Goal: Information Seeking & Learning: Learn about a topic

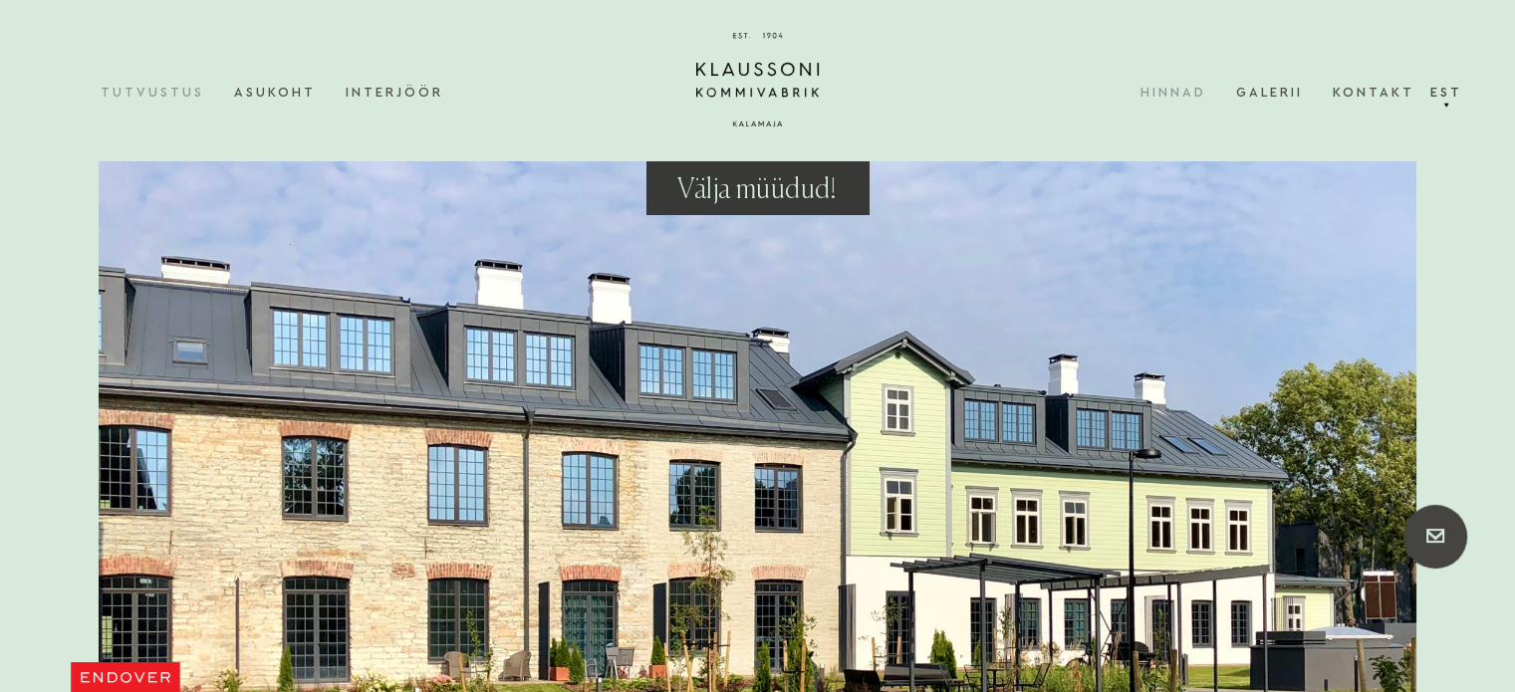
click at [1177, 101] on link "Hinnad" at bounding box center [1189, 92] width 96 height 61
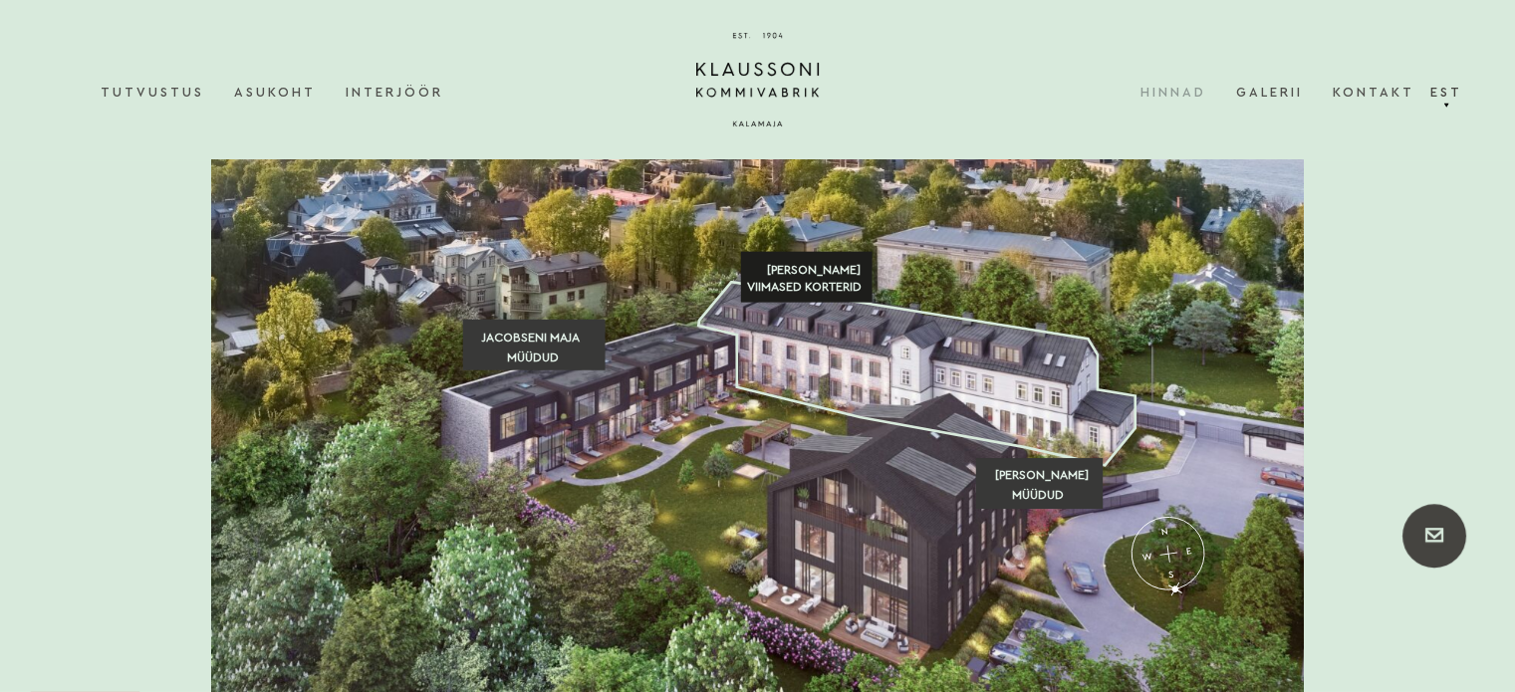
click at [828, 285] on text "VIIMASED KORTERID" at bounding box center [804, 287] width 116 height 12
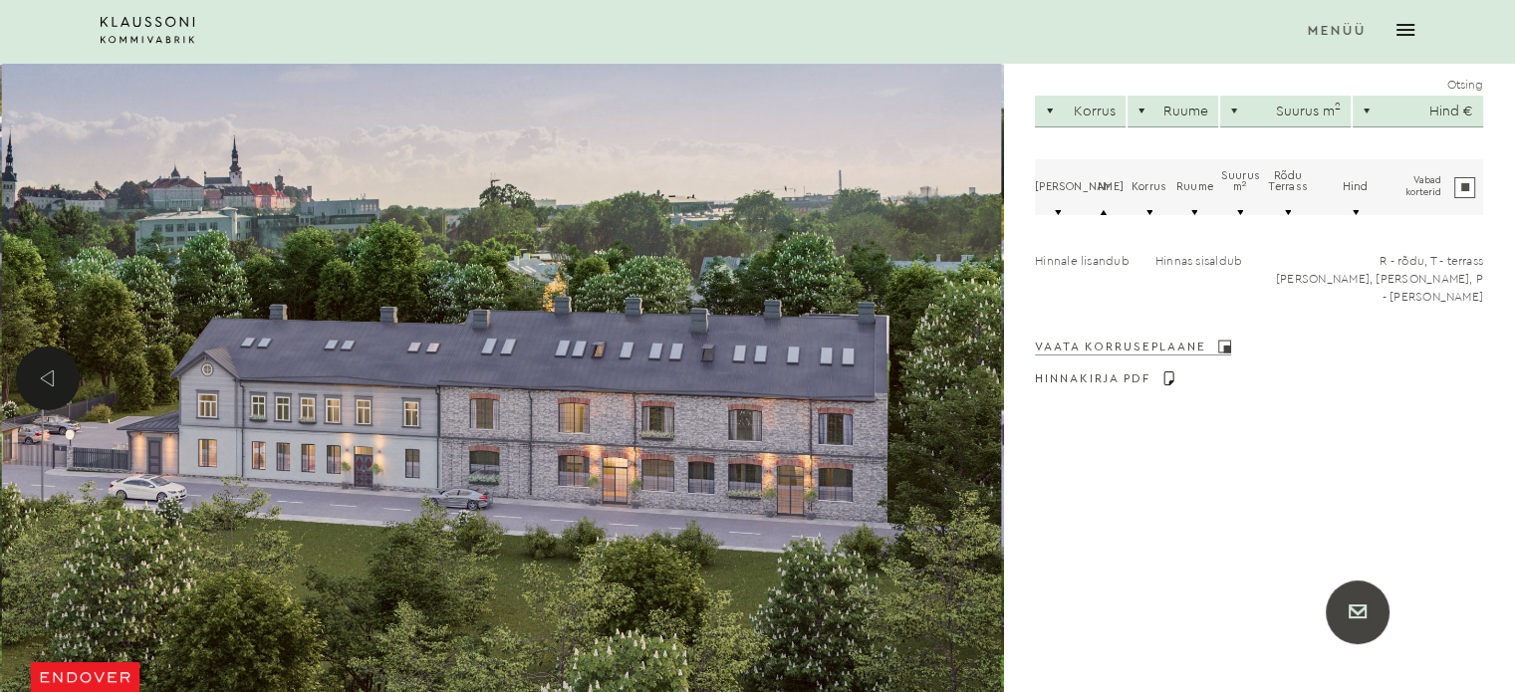
click at [1140, 340] on link "Vaata korruseplaane" at bounding box center [1133, 347] width 196 height 14
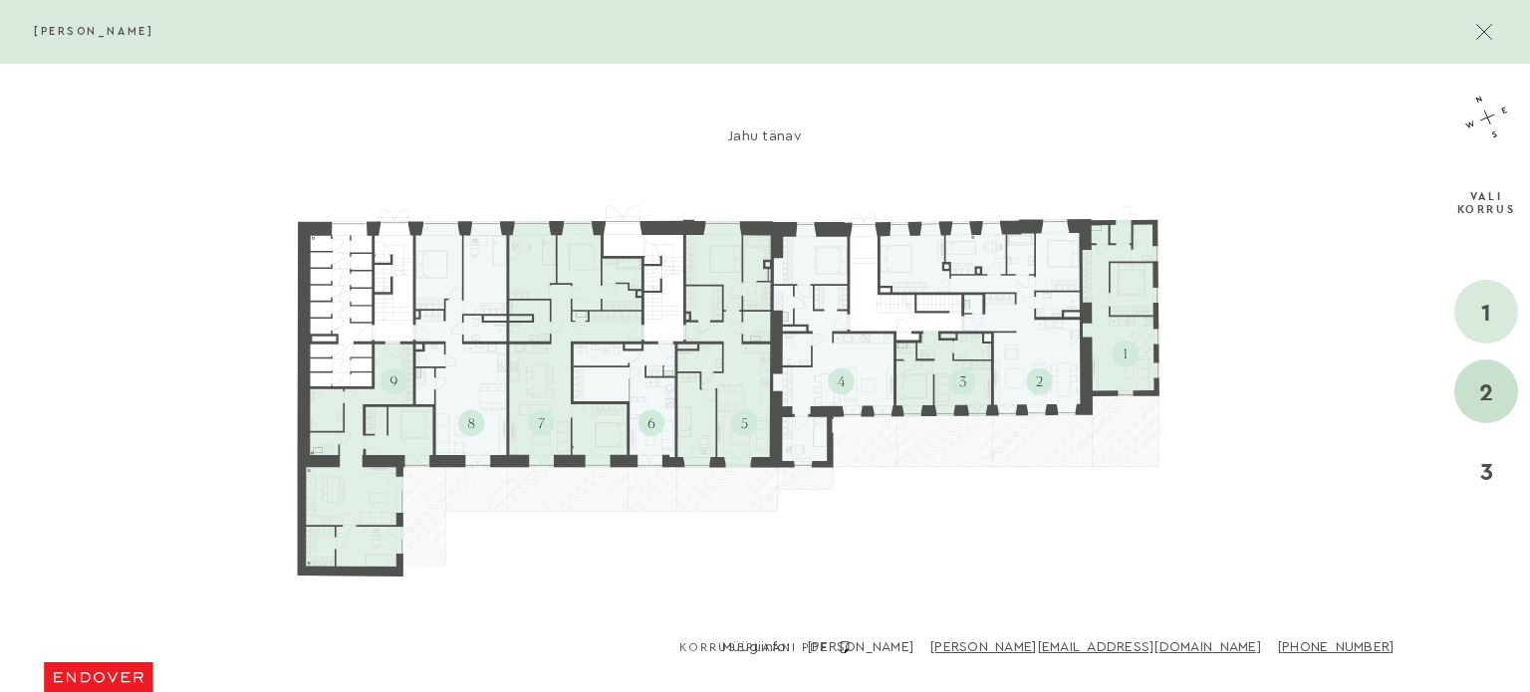
click at [1488, 375] on div "2" at bounding box center [1486, 392] width 64 height 64
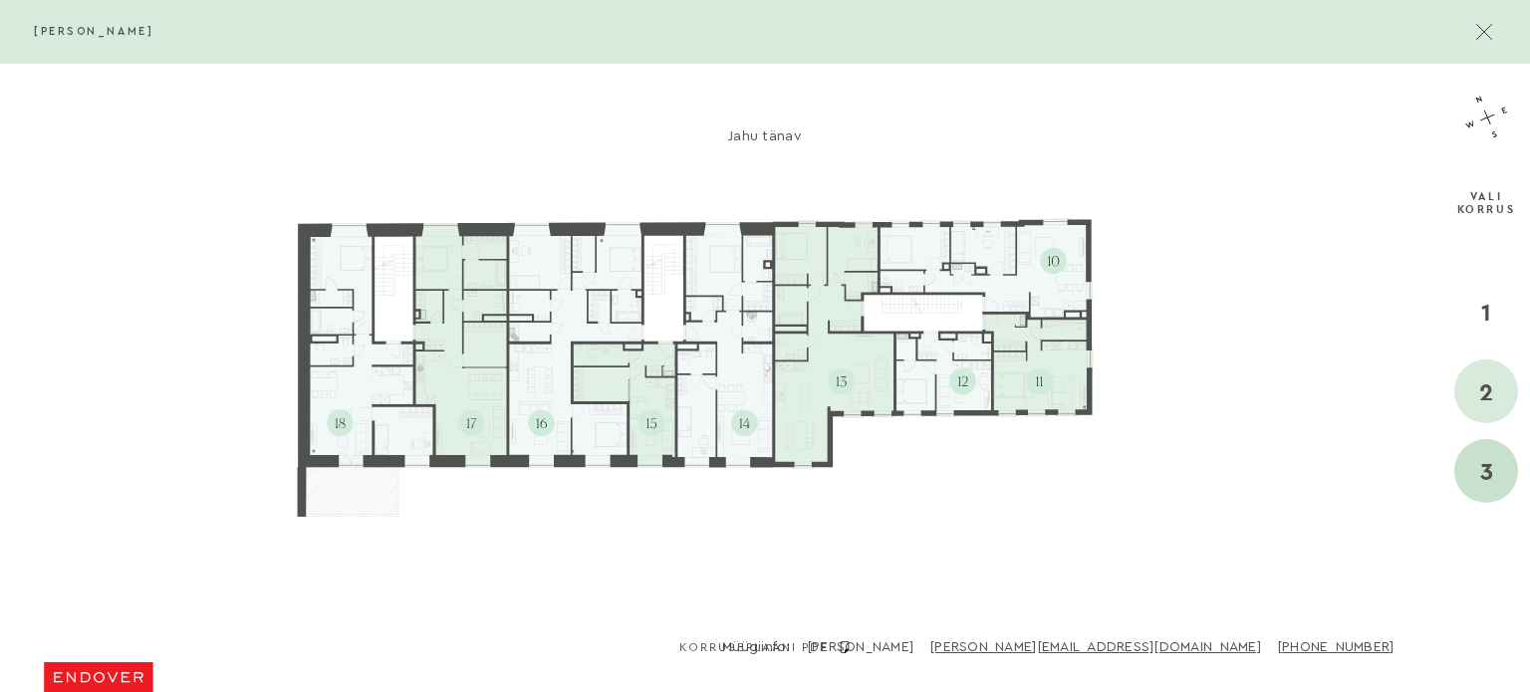
click at [1494, 469] on div "3" at bounding box center [1486, 471] width 64 height 64
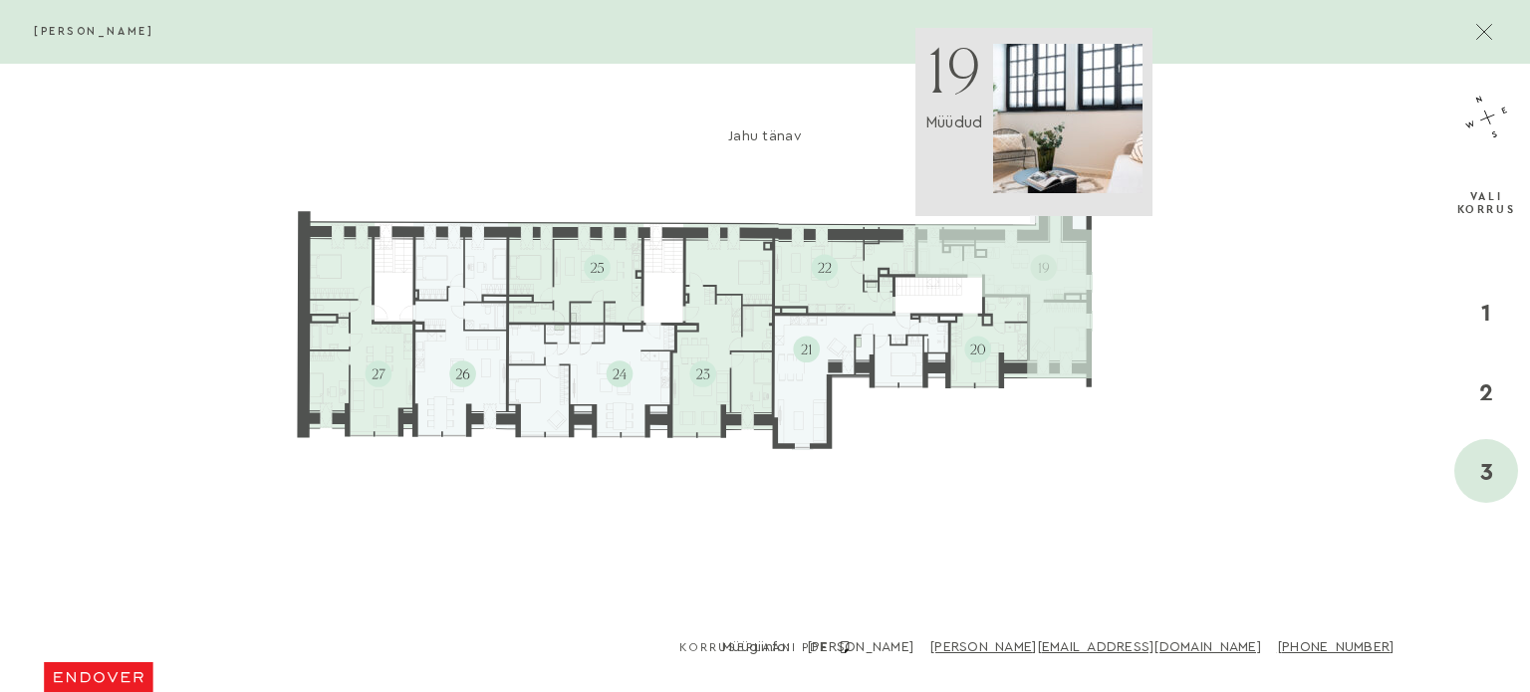
click at [1051, 274] on polygon at bounding box center [1003, 290] width 177 height 176
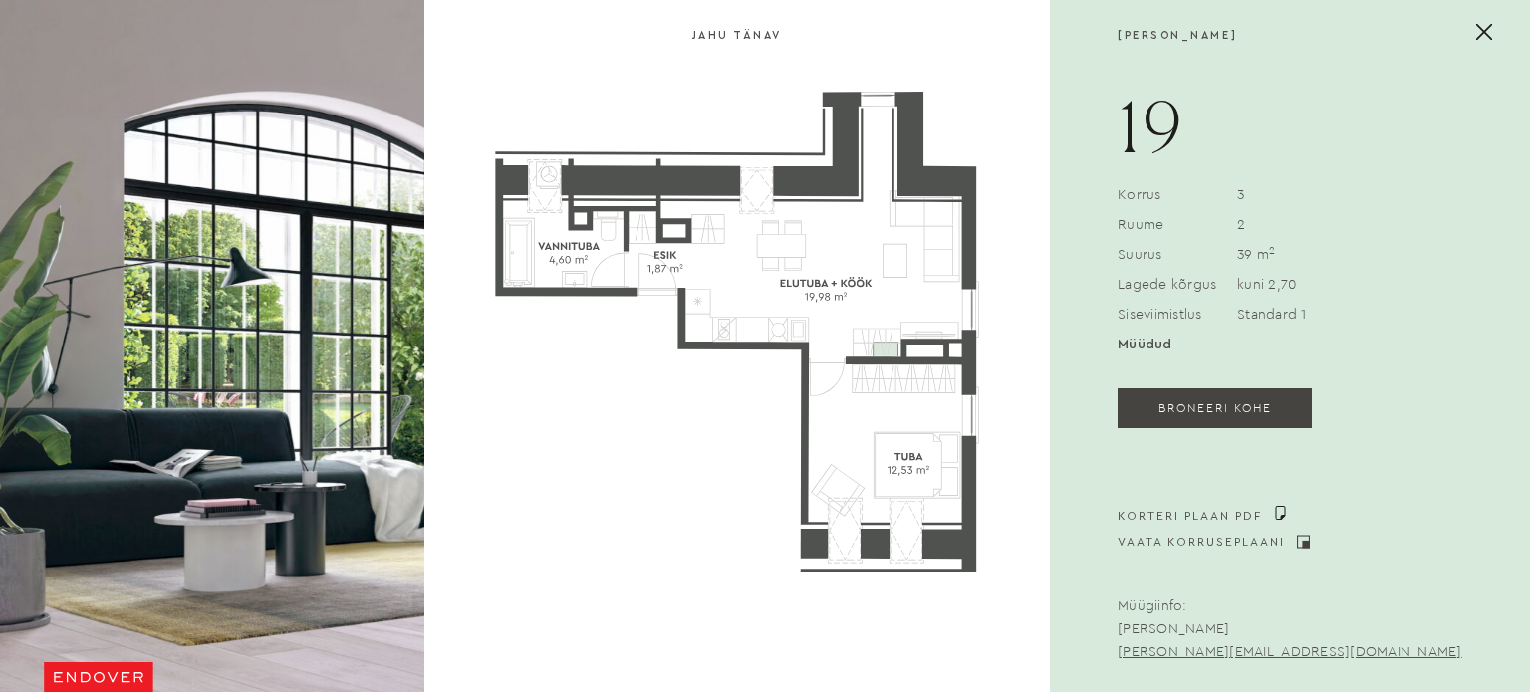
click at [1480, 18] on button at bounding box center [1484, 32] width 64 height 64
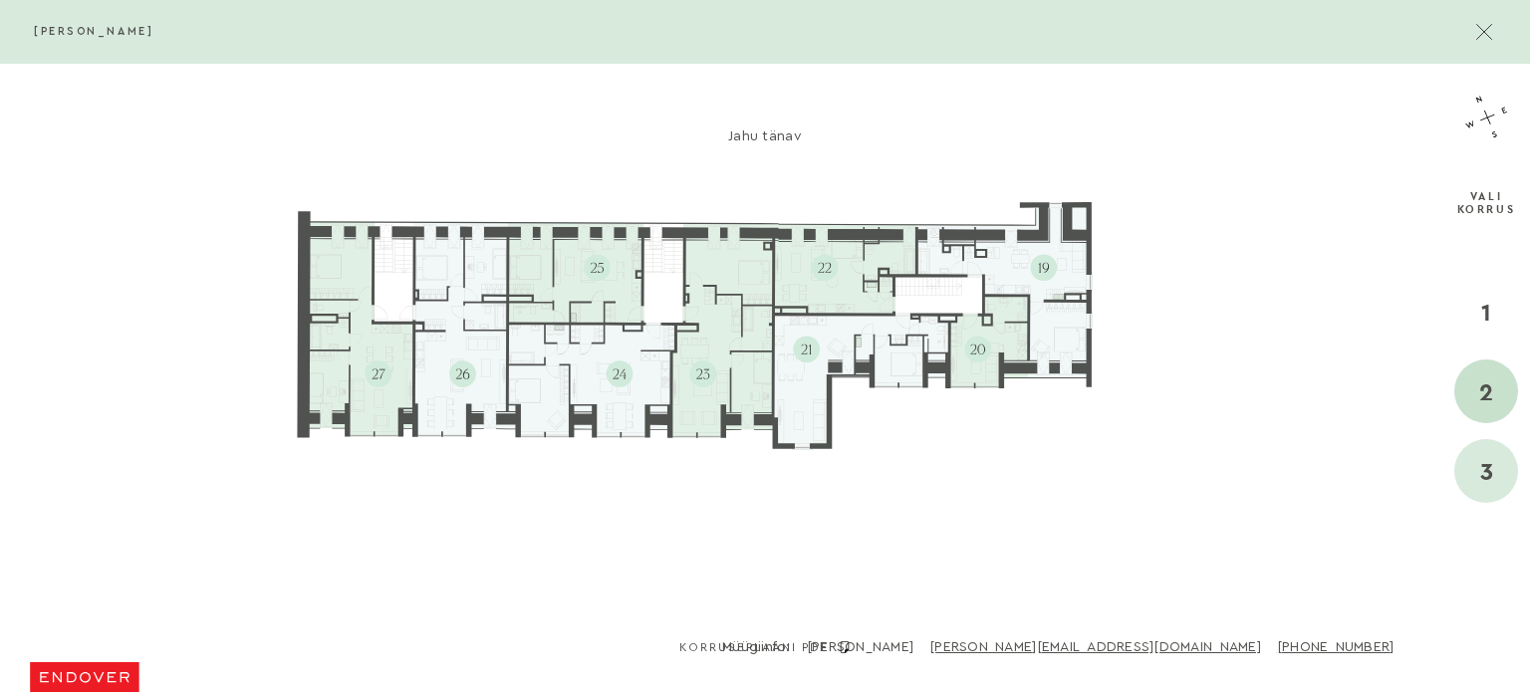
click at [1498, 401] on div "2" at bounding box center [1486, 392] width 64 height 64
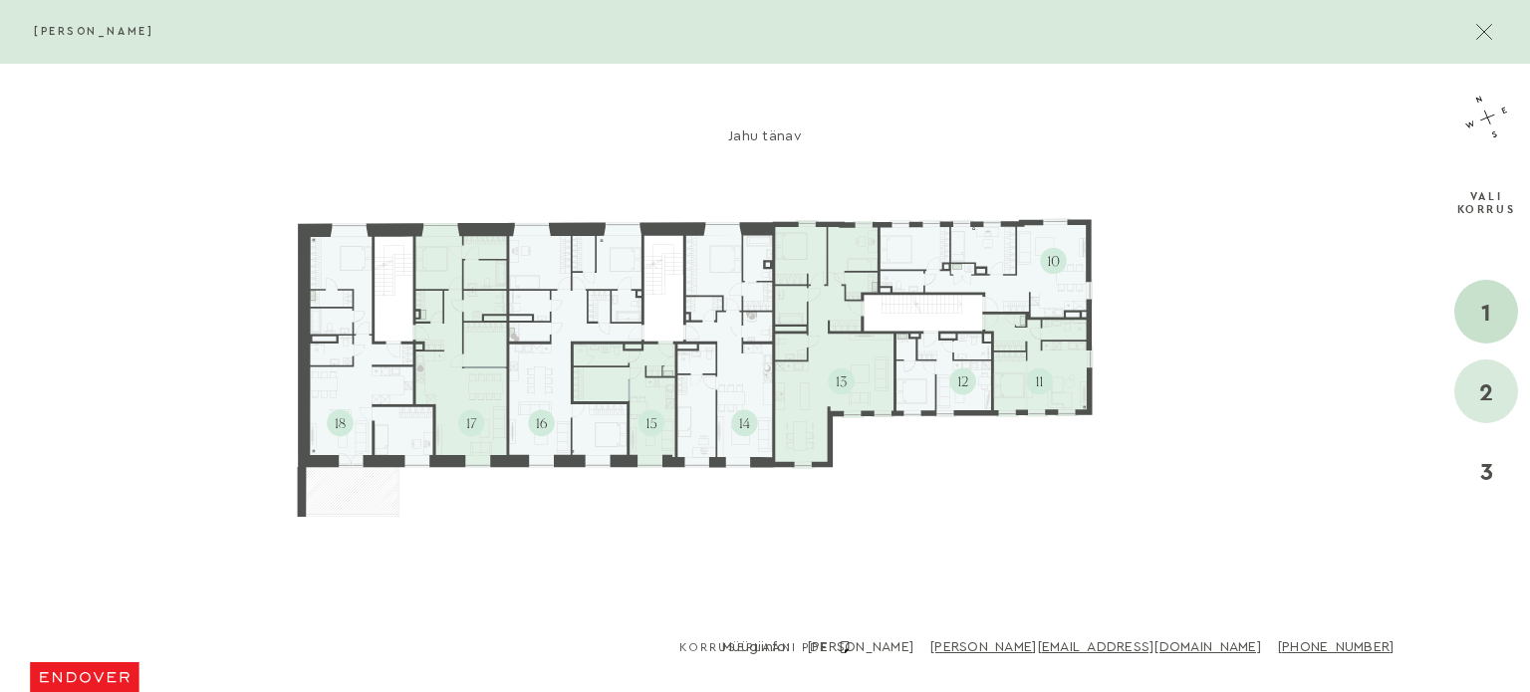
click at [1490, 313] on div "1" at bounding box center [1486, 312] width 64 height 64
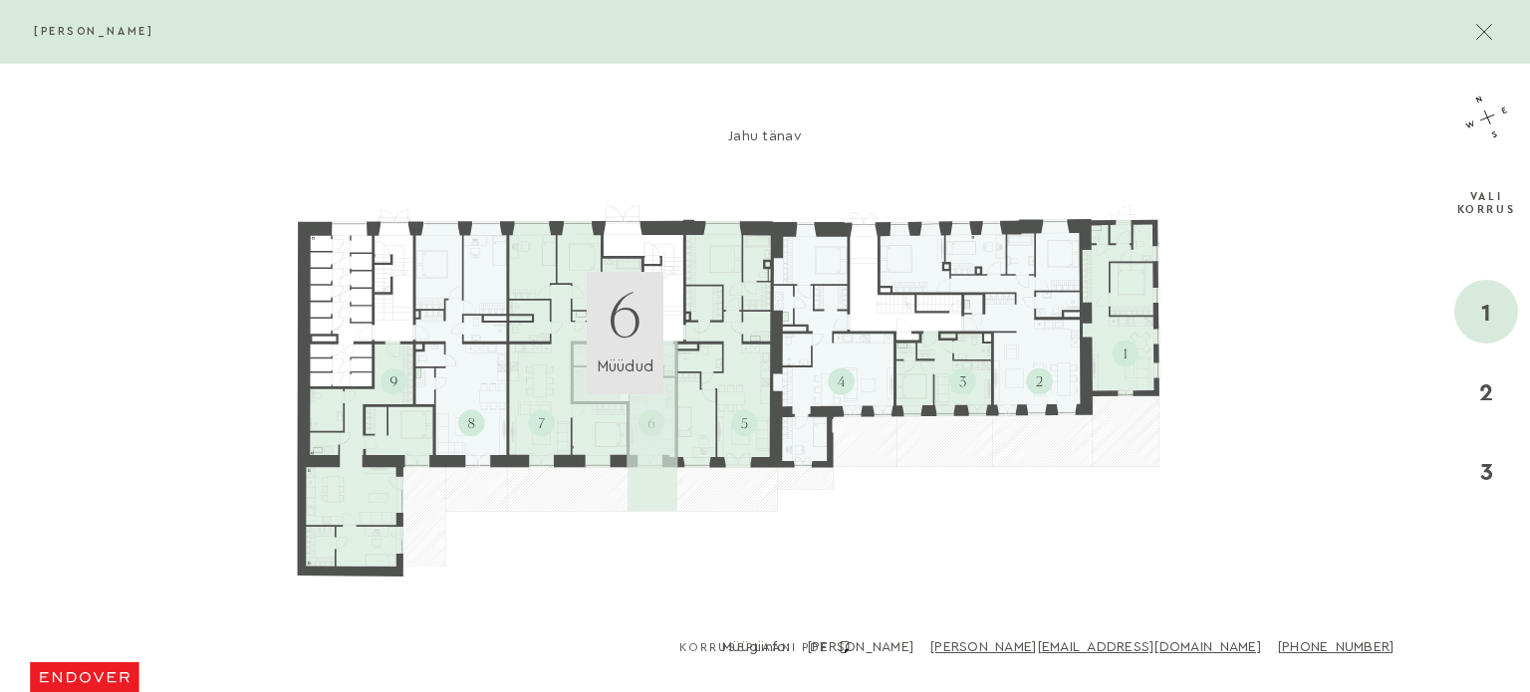
click at [645, 388] on polygon at bounding box center [624, 426] width 107 height 170
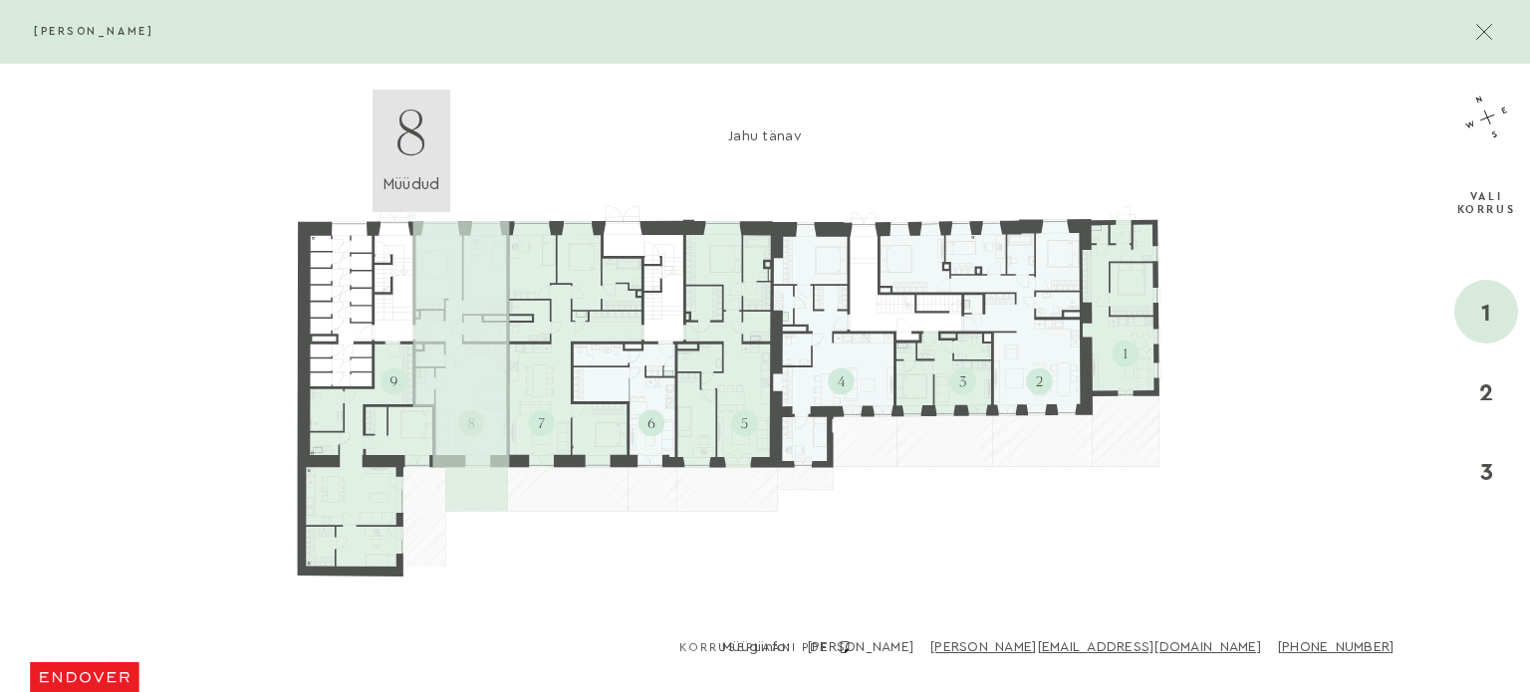
click at [488, 394] on polygon at bounding box center [461, 366] width 97 height 290
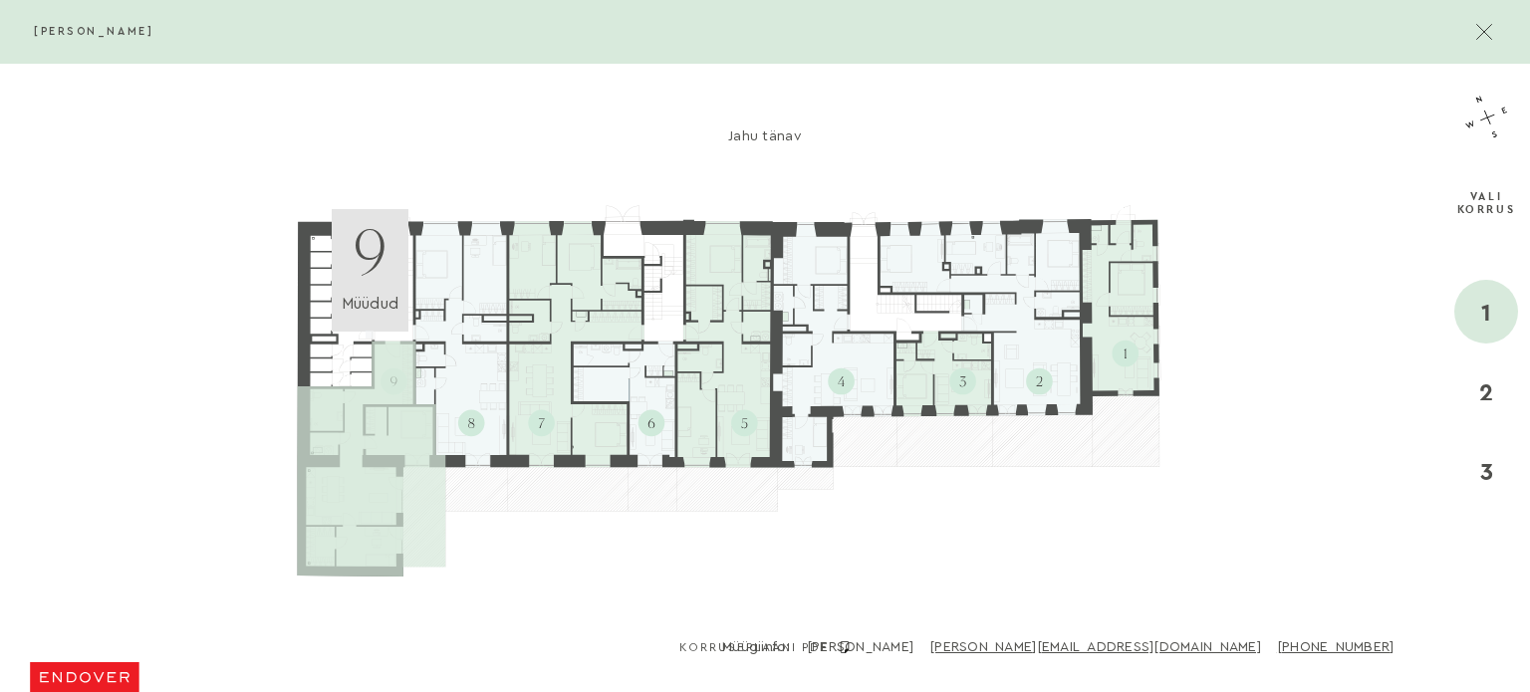
click at [384, 437] on polygon at bounding box center [372, 458] width 148 height 235
